Goal: Transaction & Acquisition: Book appointment/travel/reservation

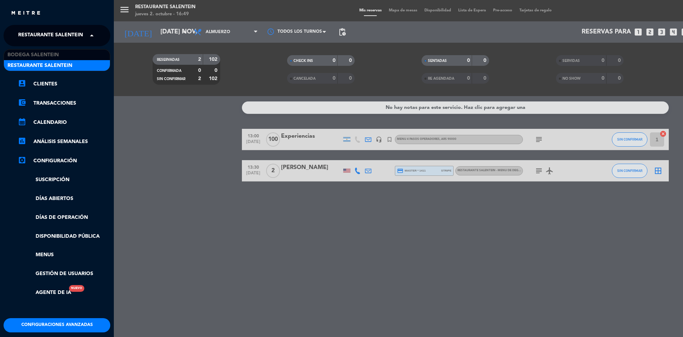
click at [57, 36] on span "Restaurante Salentein" at bounding box center [50, 35] width 65 height 15
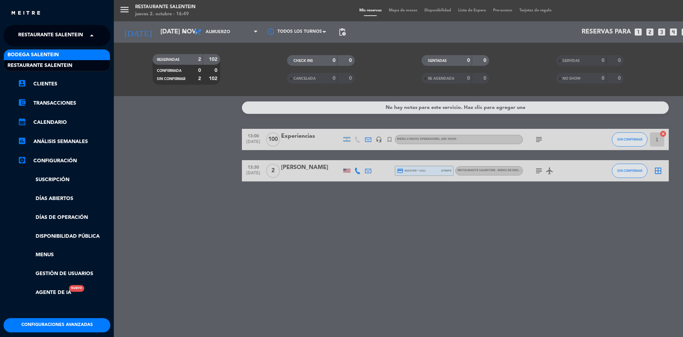
click at [55, 54] on span "Bodega Salentein" at bounding box center [32, 55] width 51 height 8
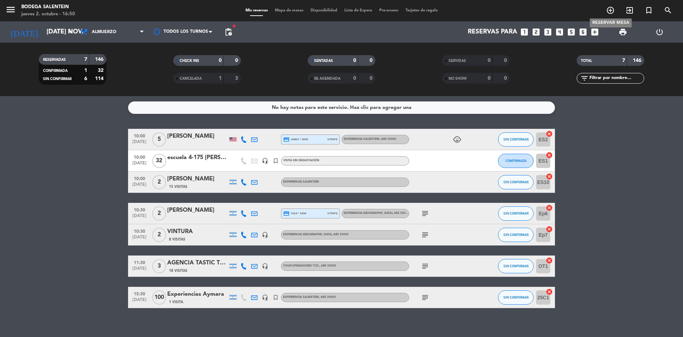
click at [613, 14] on icon "add_circle_outline" at bounding box center [610, 10] width 9 height 9
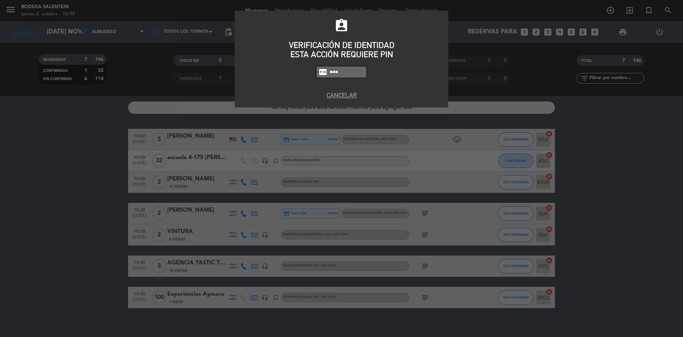
type input "8986"
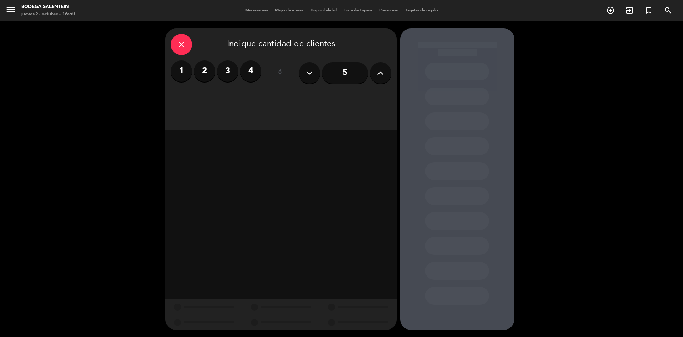
click at [184, 46] on icon "close" at bounding box center [181, 44] width 9 height 9
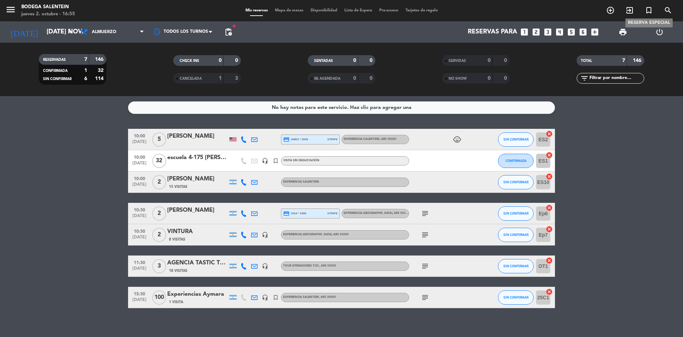
click at [652, 14] on icon "turned_in_not" at bounding box center [649, 10] width 9 height 9
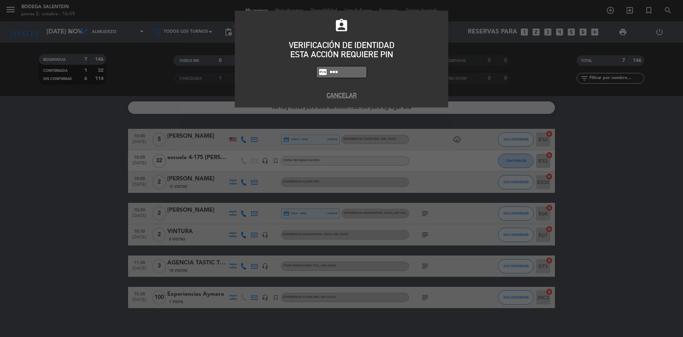
type input "8986"
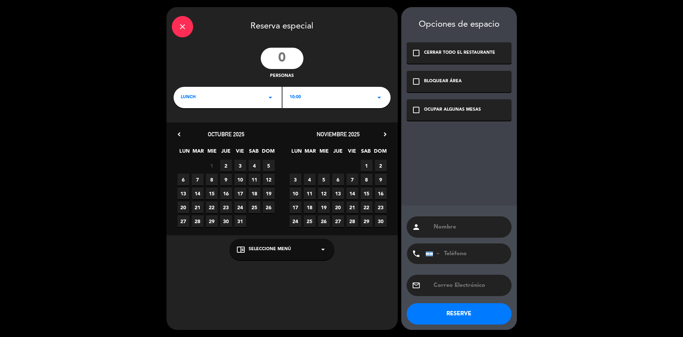
click at [274, 60] on input "number" at bounding box center [282, 58] width 43 height 21
type input "27"
click at [265, 100] on div "LUNCH arrow_drop_down" at bounding box center [228, 97] width 108 height 21
click at [381, 98] on icon "arrow_drop_down" at bounding box center [379, 97] width 9 height 9
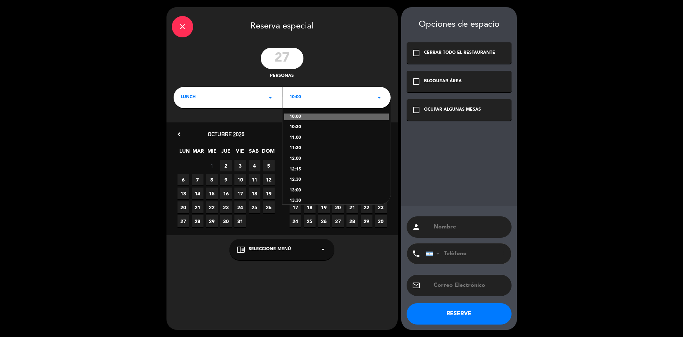
click at [302, 130] on div "10:30" at bounding box center [337, 127] width 94 height 7
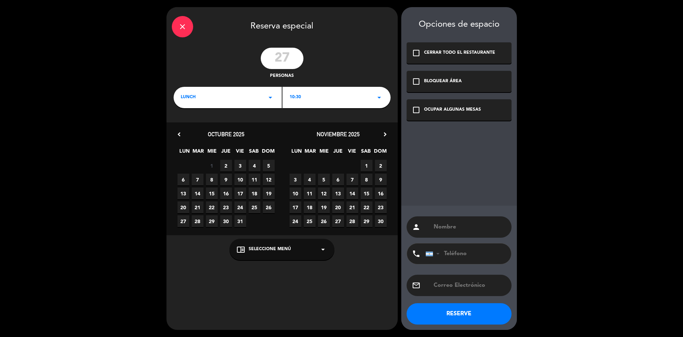
click at [313, 210] on span "18" at bounding box center [310, 207] width 12 height 12
click at [418, 110] on icon "check_box_outline_blank" at bounding box center [416, 110] width 9 height 9
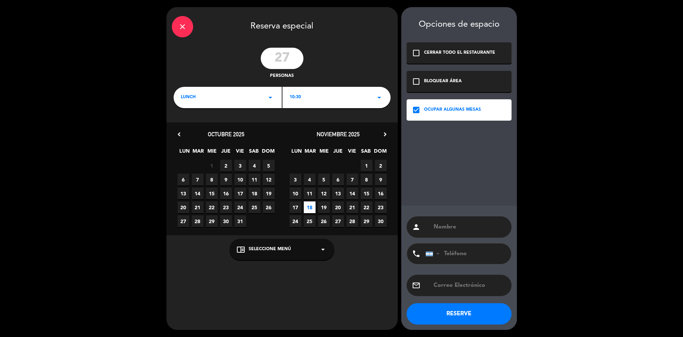
click at [439, 228] on input "text" at bounding box center [469, 227] width 73 height 10
paste input "Outdoor Frontiers Tours <[EMAIL_ADDRESS][DOMAIN_NAME]>"
drag, startPoint x: 450, startPoint y: 228, endPoint x: 539, endPoint y: 233, distance: 88.4
click at [539, 233] on div "close Reserva especial 27 personas LUNCH arrow_drop_down 10:30 arrow_drop_down …" at bounding box center [341, 168] width 683 height 337
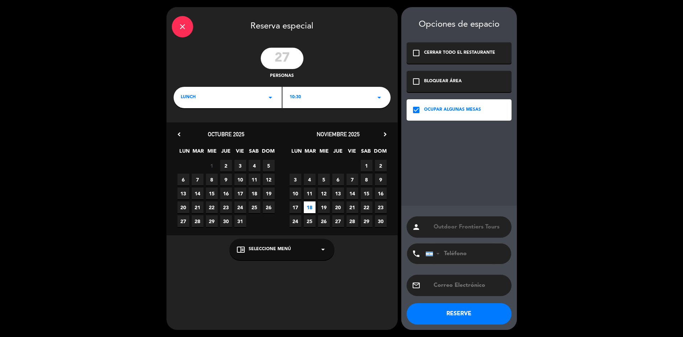
scroll to position [0, 0]
type input "Outdoor Frontiers Tours"
click at [456, 284] on input "text" at bounding box center [469, 285] width 73 height 10
paste input "<[EMAIL_ADDRESS][DOMAIN_NAME]>"
click at [437, 283] on input "<[EMAIL_ADDRESS][DOMAIN_NAME]>" at bounding box center [469, 285] width 73 height 10
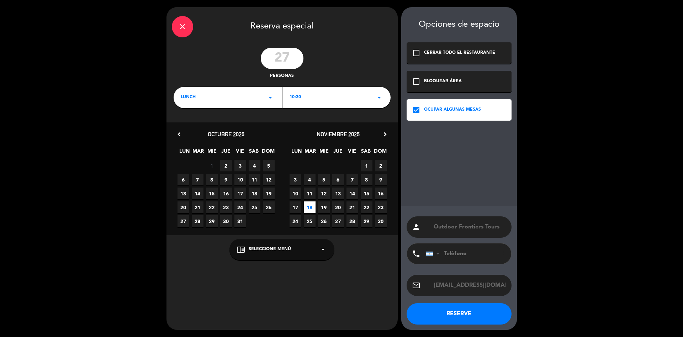
type input "[EMAIL_ADDRESS][DOMAIN_NAME]>"
click at [458, 258] on input "tel" at bounding box center [464, 253] width 78 height 21
paste input "[PHONE_NUMBER]"
type input "[PHONE_NUMBER]"
click at [319, 249] on icon "arrow_drop_down" at bounding box center [323, 249] width 9 height 9
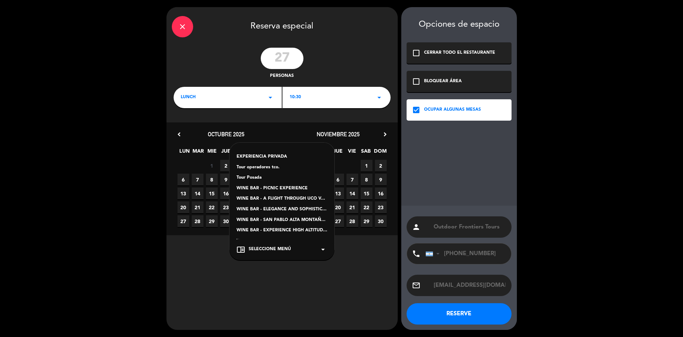
scroll to position [73, 0]
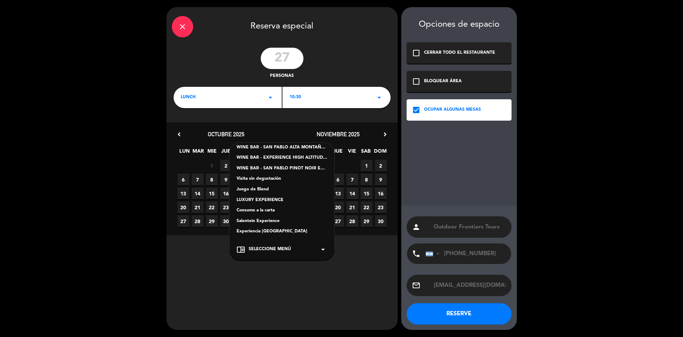
click at [268, 230] on div "Experiencia [GEOGRAPHIC_DATA]" at bounding box center [282, 231] width 91 height 7
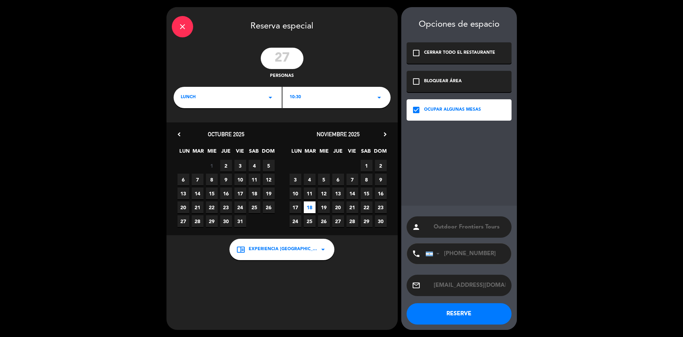
click at [471, 316] on button "RESERVE" at bounding box center [459, 313] width 105 height 21
click at [435, 285] on input "[EMAIL_ADDRESS][DOMAIN_NAME]>" at bounding box center [469, 285] width 71 height 10
click at [492, 287] on input "[EMAIL_ADDRESS][DOMAIN_NAME]>" at bounding box center [469, 285] width 71 height 10
type input "[EMAIL_ADDRESS][DOMAIN_NAME]"
click at [473, 306] on button "RESERVE" at bounding box center [459, 313] width 105 height 21
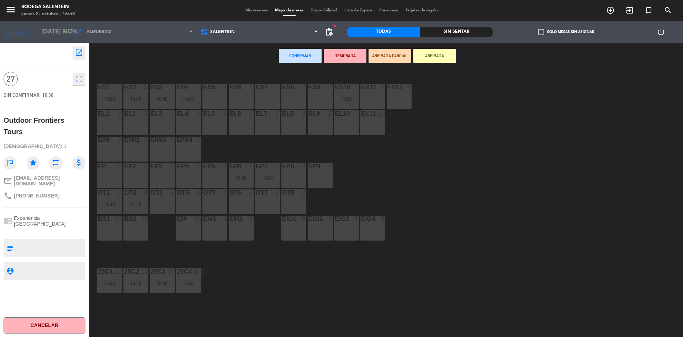
drag, startPoint x: 114, startPoint y: 127, endPoint x: 119, endPoint y: 127, distance: 4.6
click at [114, 127] on div "EL1 2" at bounding box center [109, 122] width 25 height 25
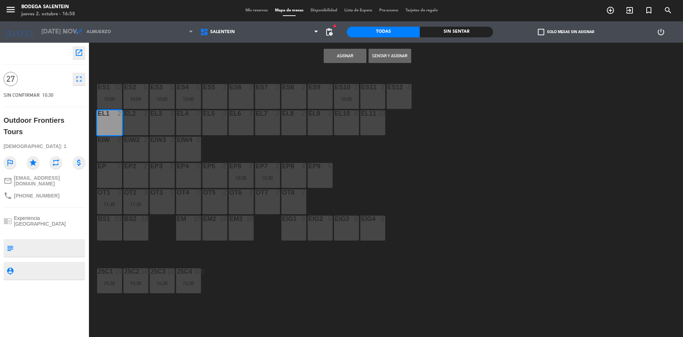
click at [128, 126] on div "EL2 2" at bounding box center [135, 122] width 25 height 25
click at [150, 125] on div "EL3 2" at bounding box center [162, 122] width 25 height 25
click at [356, 55] on button "Asignar" at bounding box center [345, 56] width 43 height 14
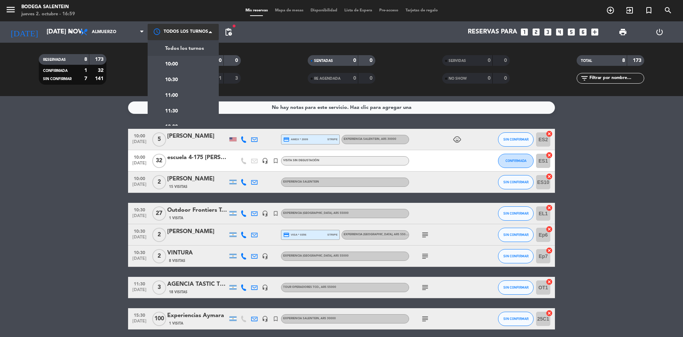
click at [202, 33] on div at bounding box center [183, 32] width 71 height 16
click at [228, 30] on span "pending_actions" at bounding box center [228, 32] width 9 height 9
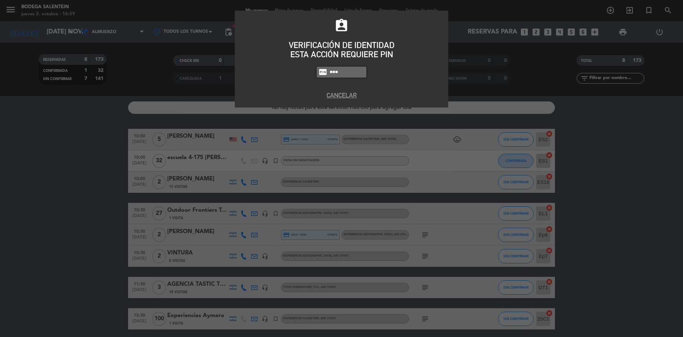
type input "8986"
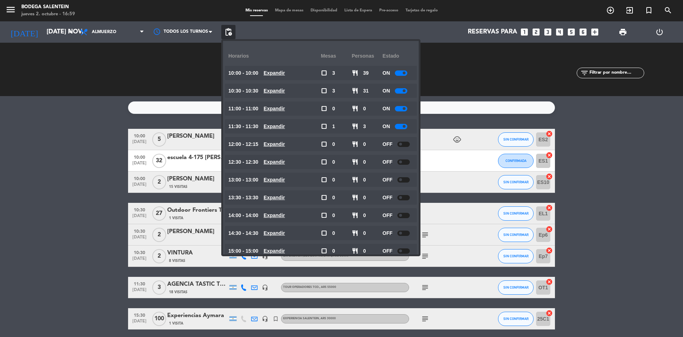
click at [397, 92] on div at bounding box center [401, 90] width 12 height 5
click at [625, 161] on bookings-row "10:00 [DATE] 5 [PERSON_NAME] credit_card amex * 2009 stripe Experiencia Salente…" at bounding box center [341, 229] width 683 height 201
